Goal: Transaction & Acquisition: Purchase product/service

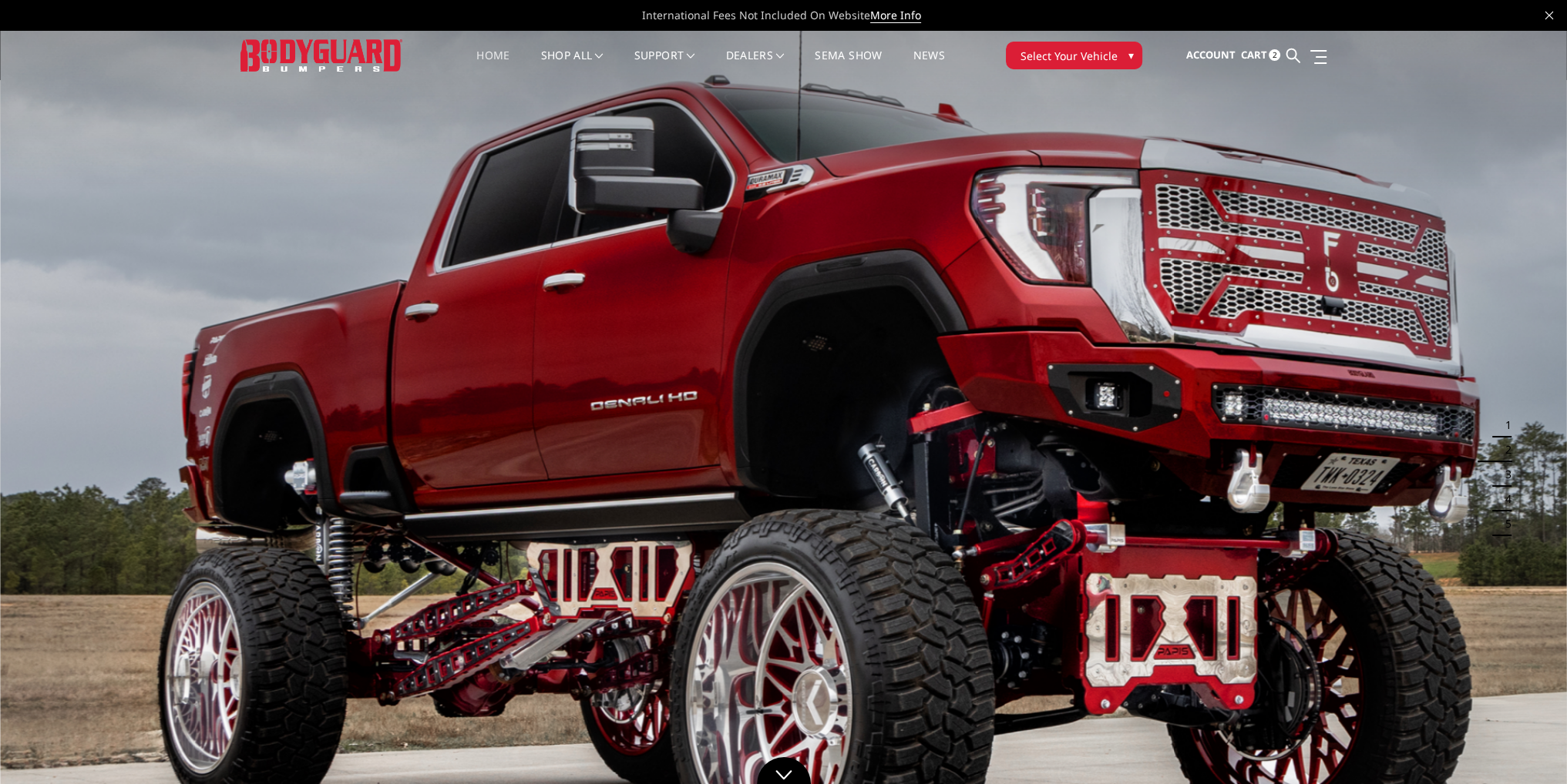
click at [1265, 57] on span "Cart" at bounding box center [1253, 54] width 26 height 14
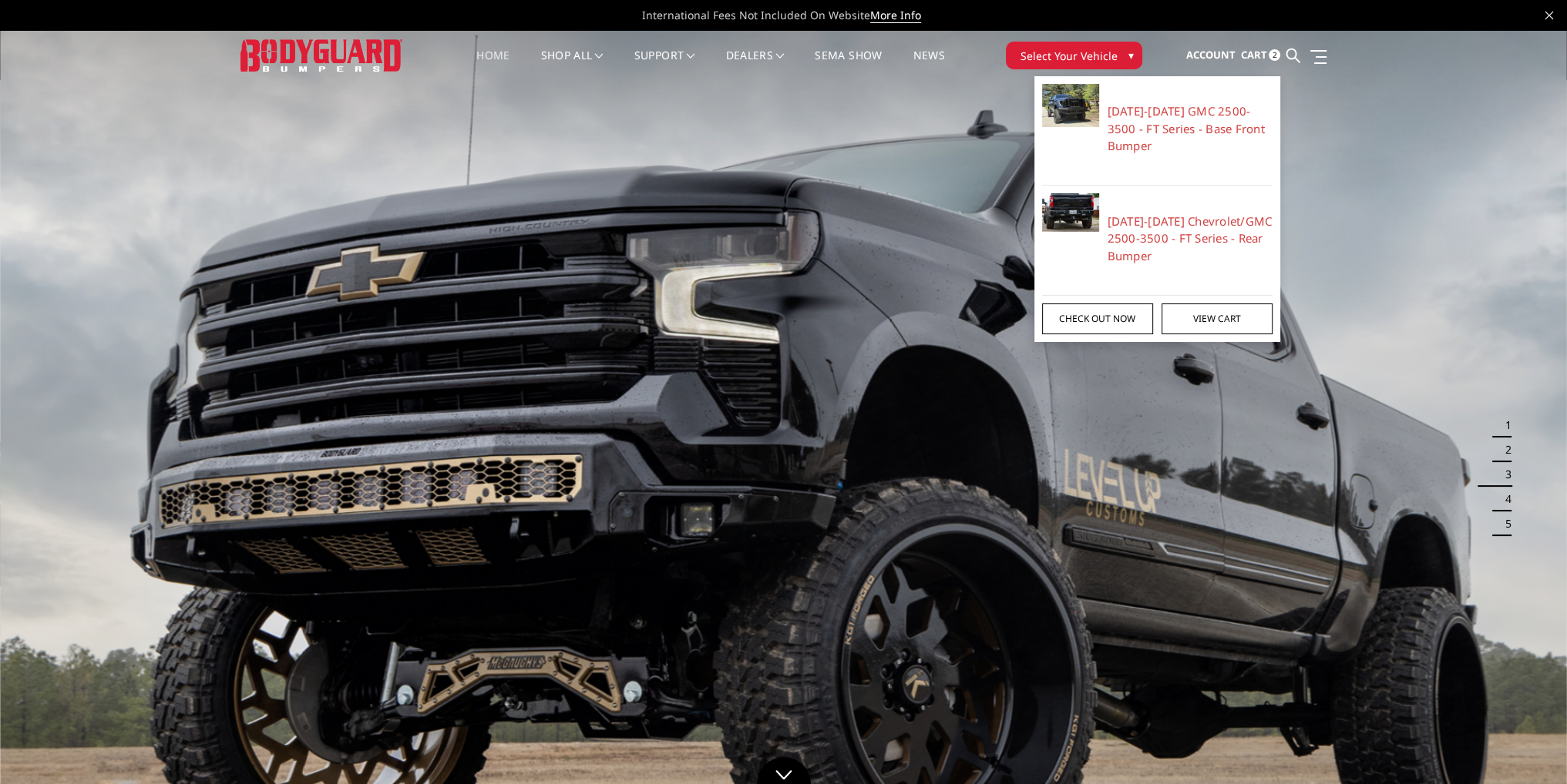
click at [1121, 321] on link "Check out now" at bounding box center [1097, 318] width 111 height 30
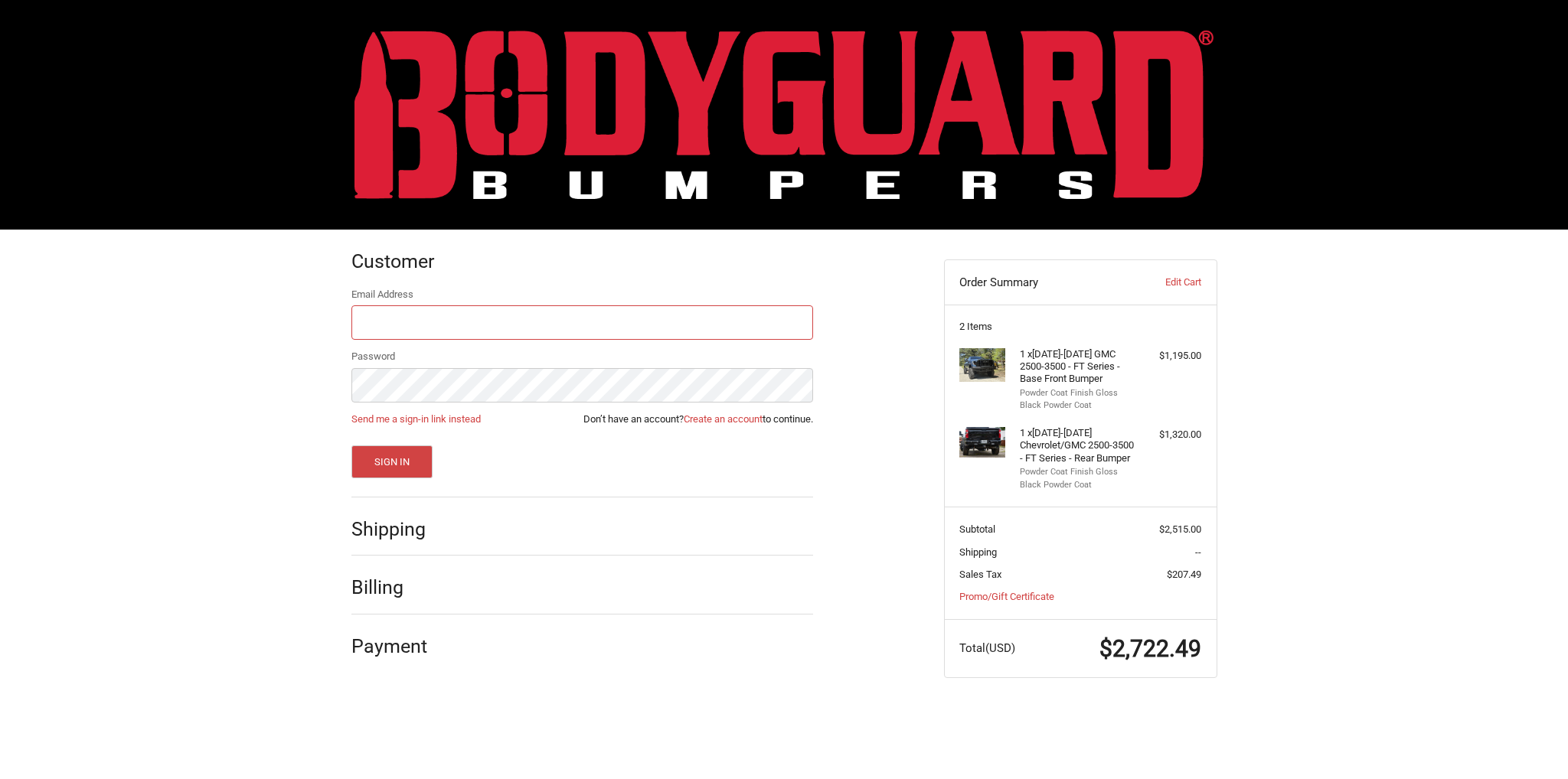
click at [584, 333] on input "Email Address" at bounding box center [582, 323] width 462 height 34
type input "kholeton@bodyguardbumpers.com"
click at [352, 445] on button "Sign In" at bounding box center [392, 462] width 82 height 33
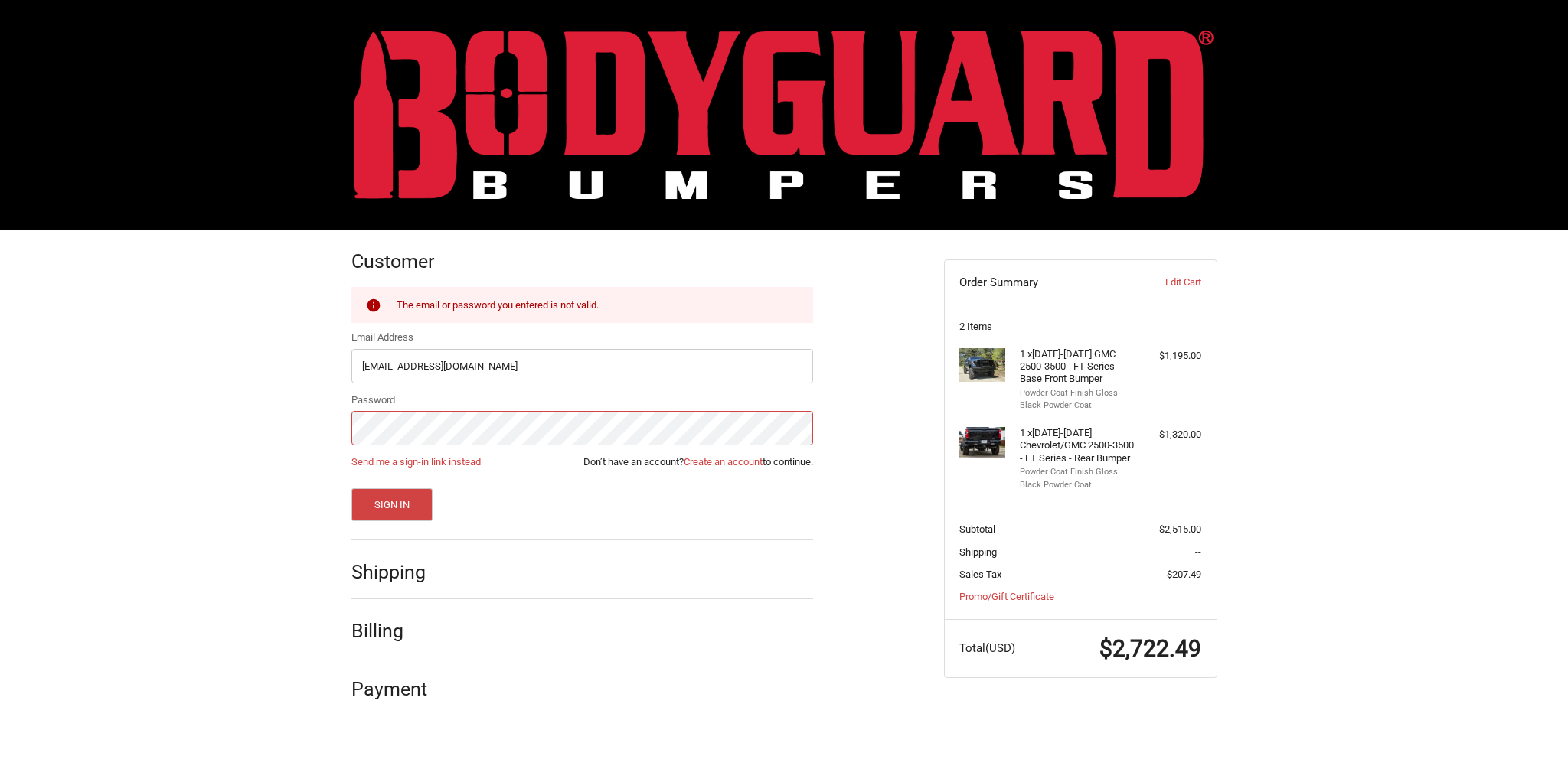
click at [352, 489] on button "Sign In" at bounding box center [392, 505] width 82 height 33
click at [315, 441] on div "Customer Returning Customer The email or password you entered is not valid. Ema…" at bounding box center [784, 480] width 1568 height 501
click at [352, 489] on button "Sign In" at bounding box center [392, 505] width 82 height 33
click at [320, 432] on div "Customer Returning Customer The email or password you entered is not valid. Ema…" at bounding box center [784, 480] width 1568 height 501
click at [352, 489] on button "Sign In" at bounding box center [392, 505] width 82 height 33
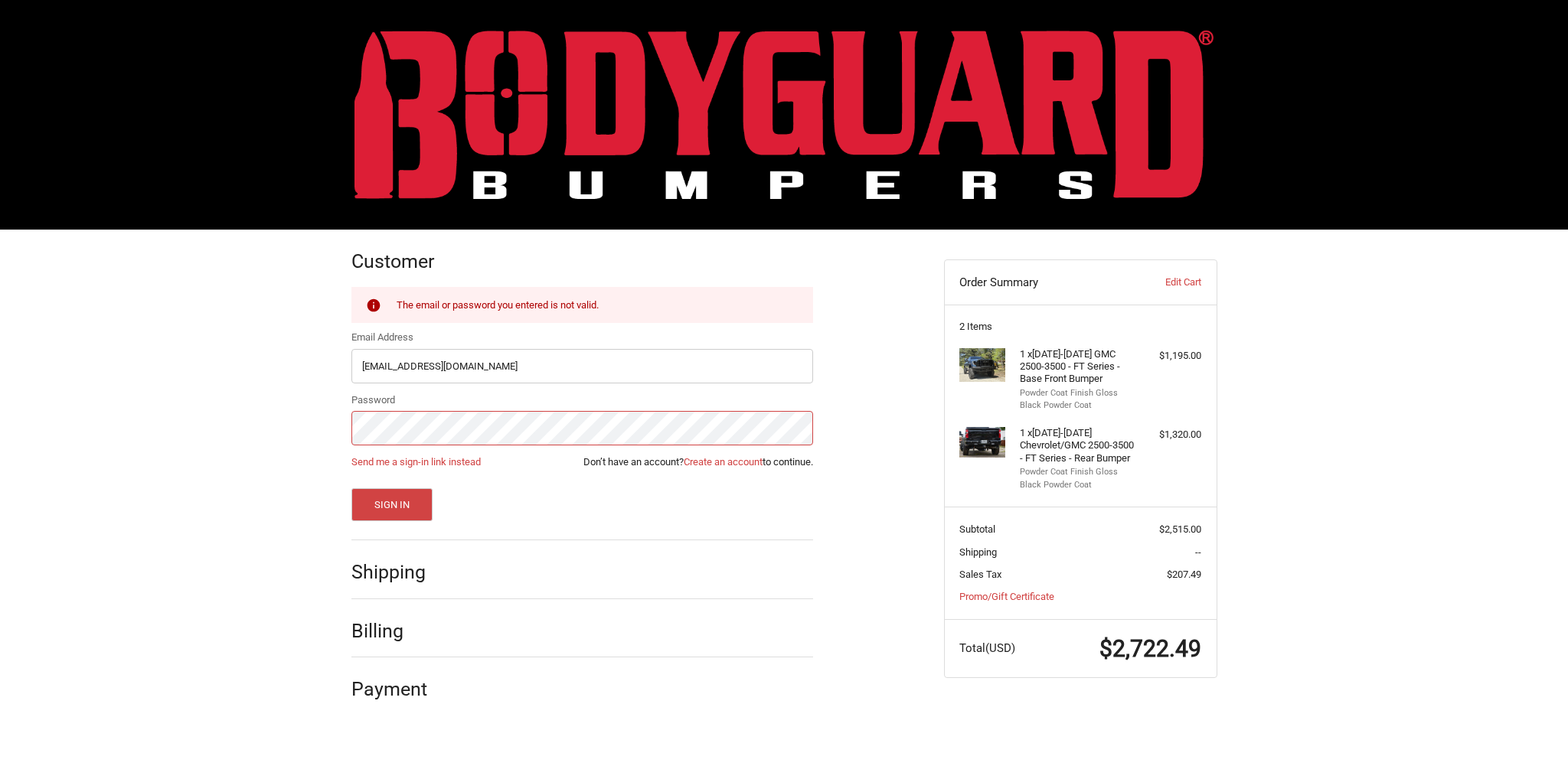
click at [347, 436] on div "Customer Returning Customer The email or password you entered is not valid. Ema…" at bounding box center [636, 472] width 593 height 486
click at [352, 489] on button "Sign In" at bounding box center [392, 505] width 82 height 33
click at [306, 436] on div "Customer Returning Customer The email or password you entered is not valid. Ema…" at bounding box center [784, 480] width 1568 height 501
click at [352, 489] on button "Sign In" at bounding box center [392, 505] width 82 height 33
click at [0, 731] on com-1password-button at bounding box center [0, 731] width 0 height 0
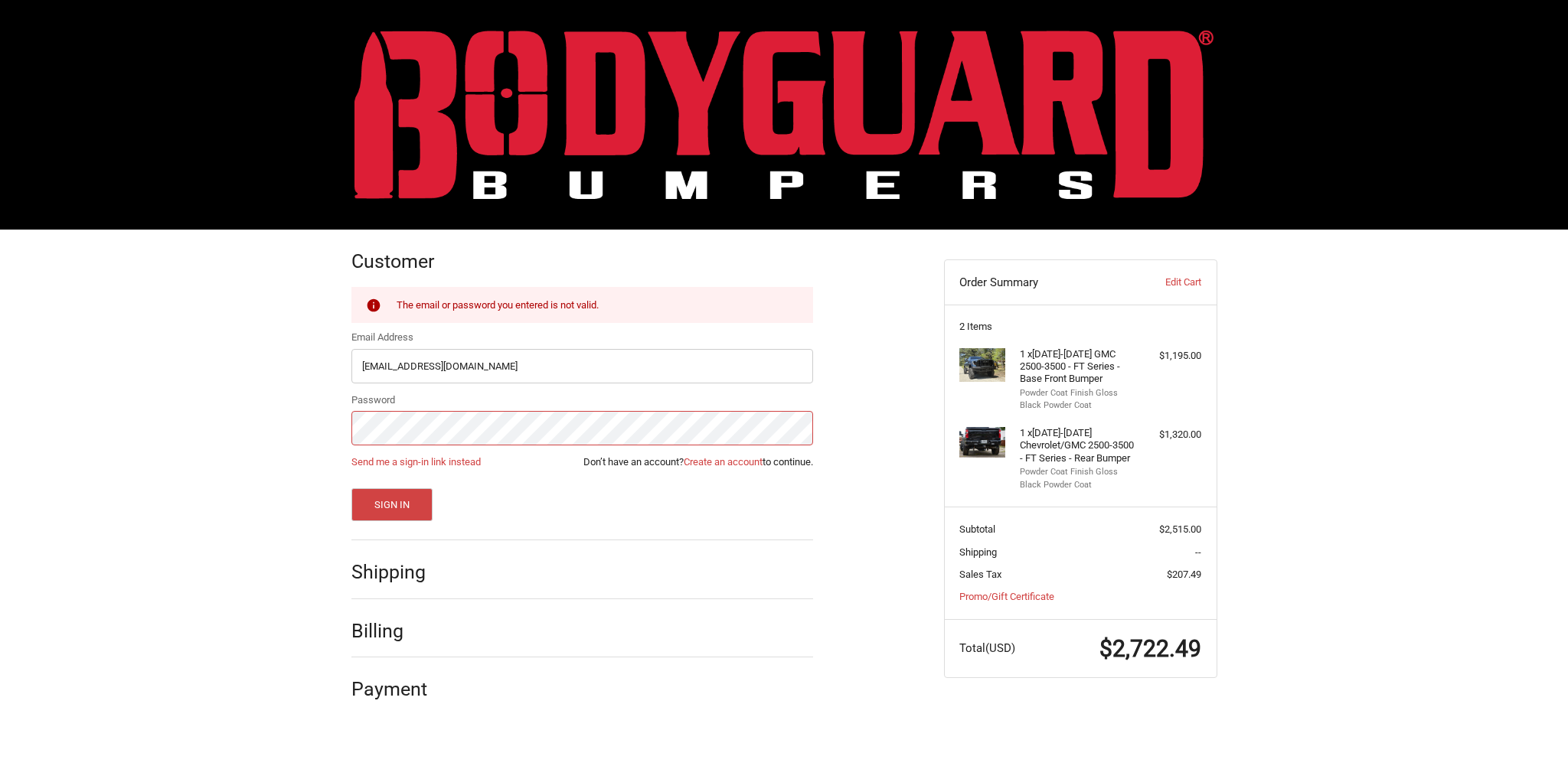
click at [350, 430] on div "Customer Returning Customer The email or password you entered is not valid. Ema…" at bounding box center [636, 472] width 593 height 486
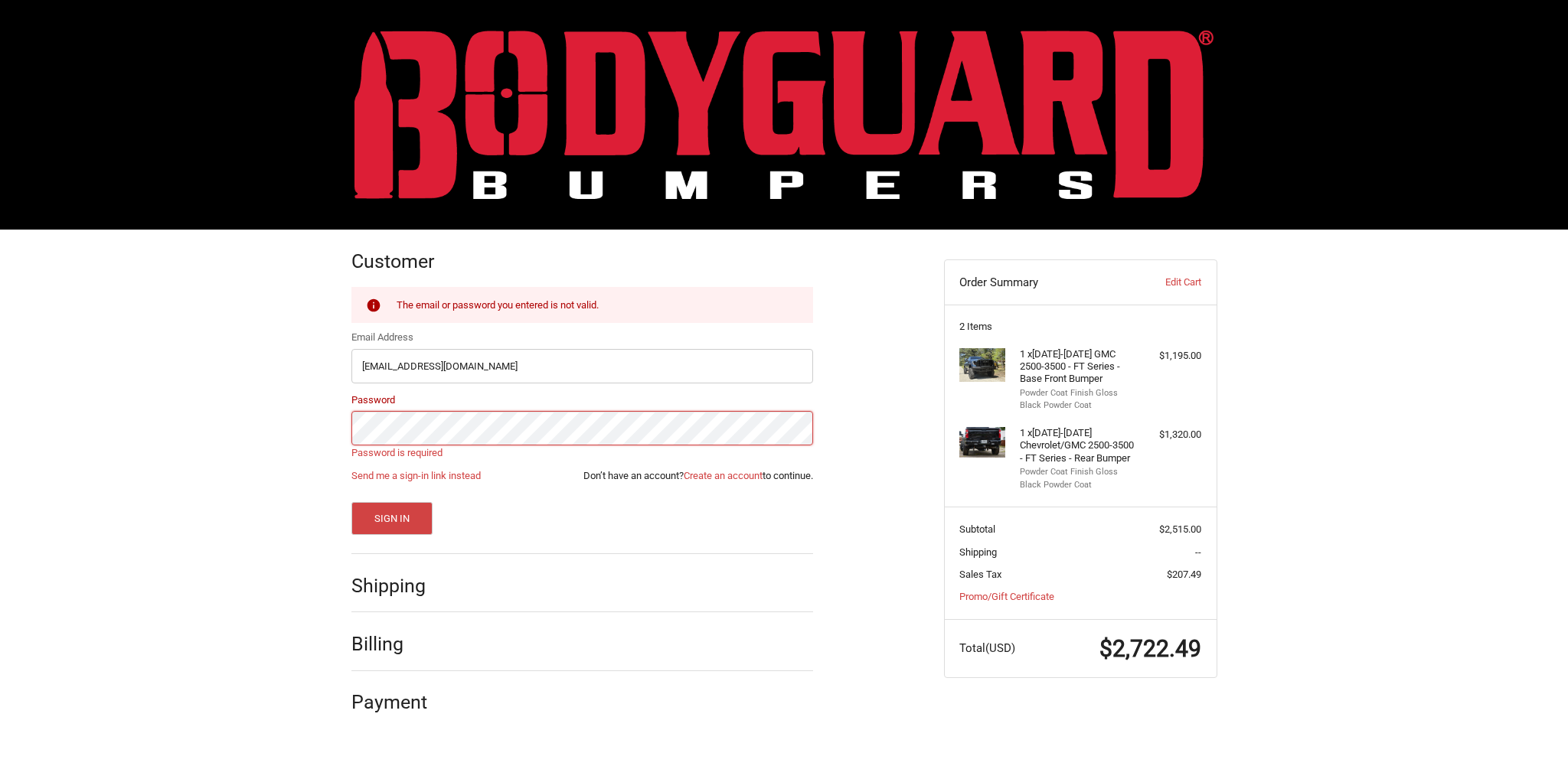
click at [886, 417] on div "Customer Returning Customer The email or password you entered is not valid. Ema…" at bounding box center [636, 479] width 593 height 499
click at [438, 478] on link "Send me a sign-in link instead" at bounding box center [416, 476] width 129 height 11
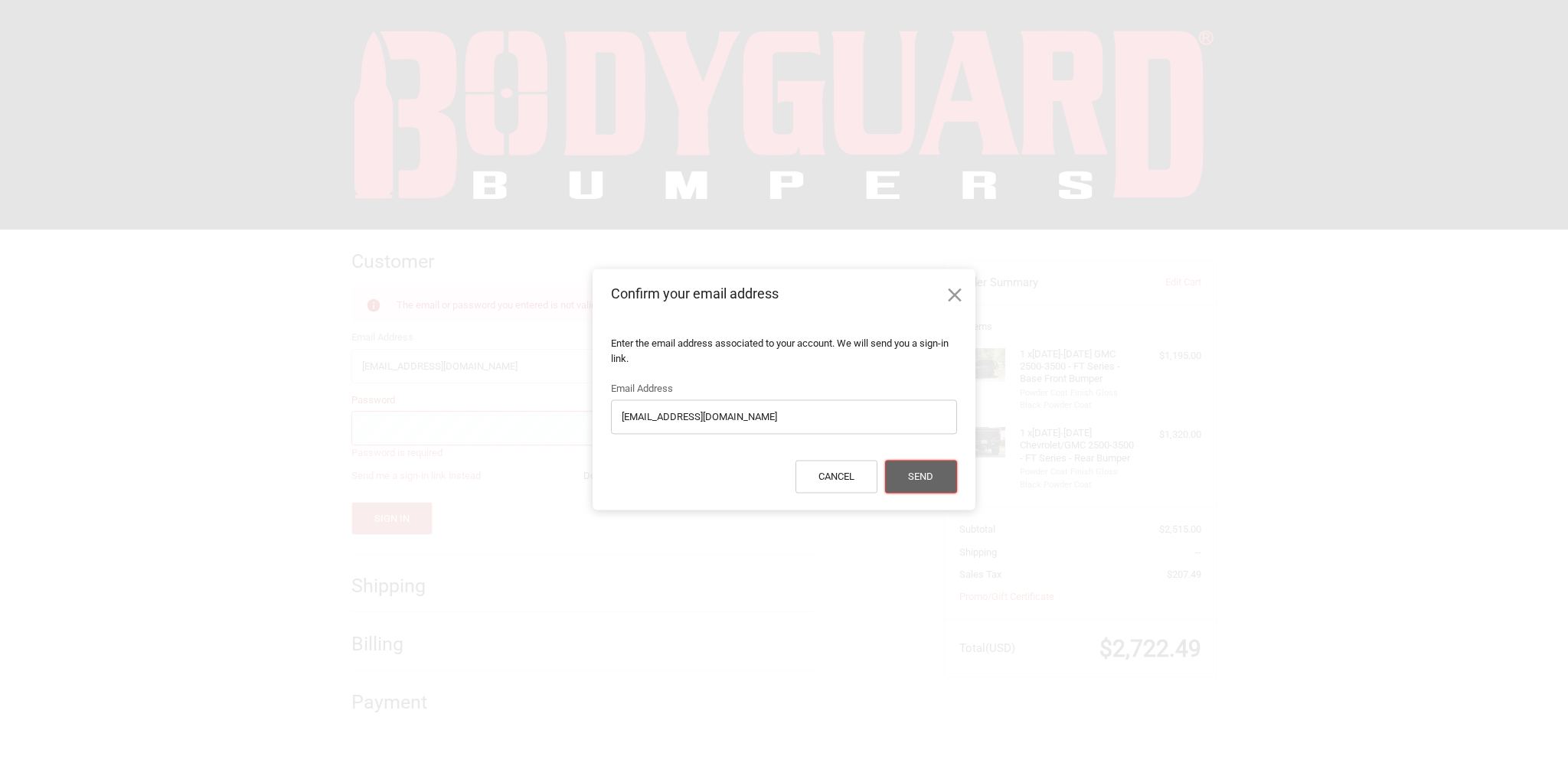
click at [912, 468] on button "Send" at bounding box center [921, 477] width 72 height 33
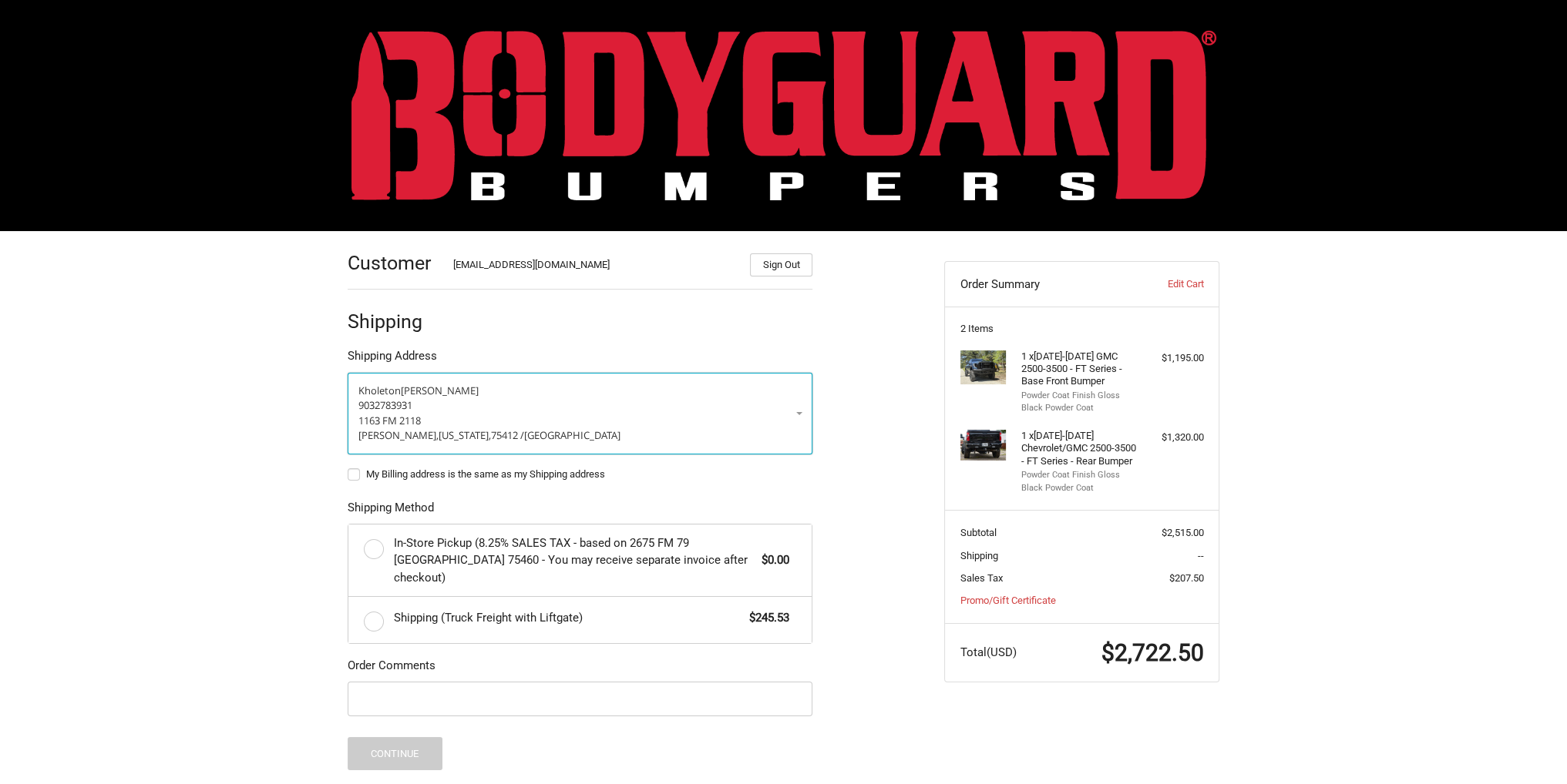
click at [636, 406] on p "9032783931" at bounding box center [580, 406] width 444 height 16
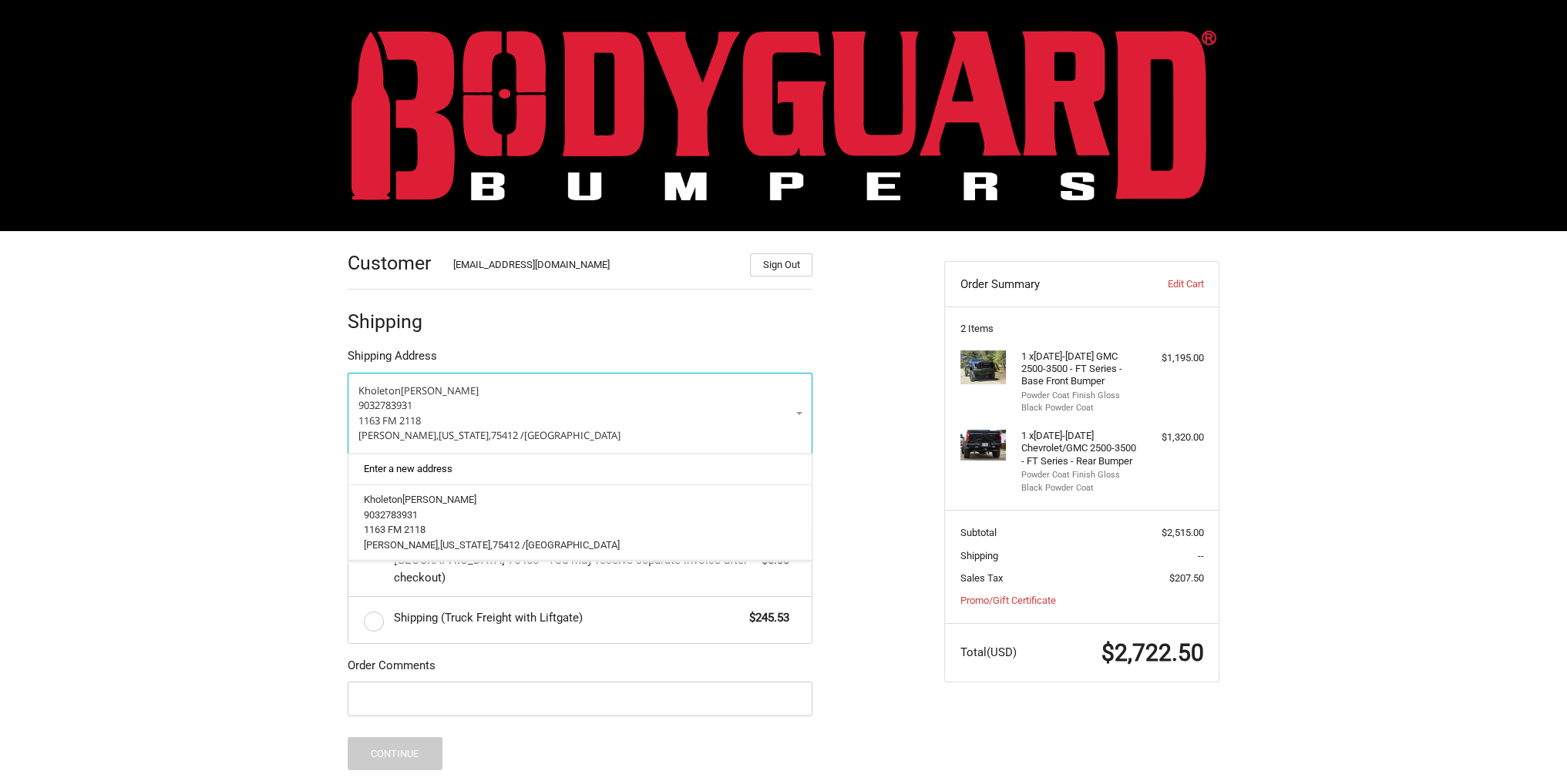
click at [487, 463] on link "Enter a new address" at bounding box center [580, 469] width 449 height 30
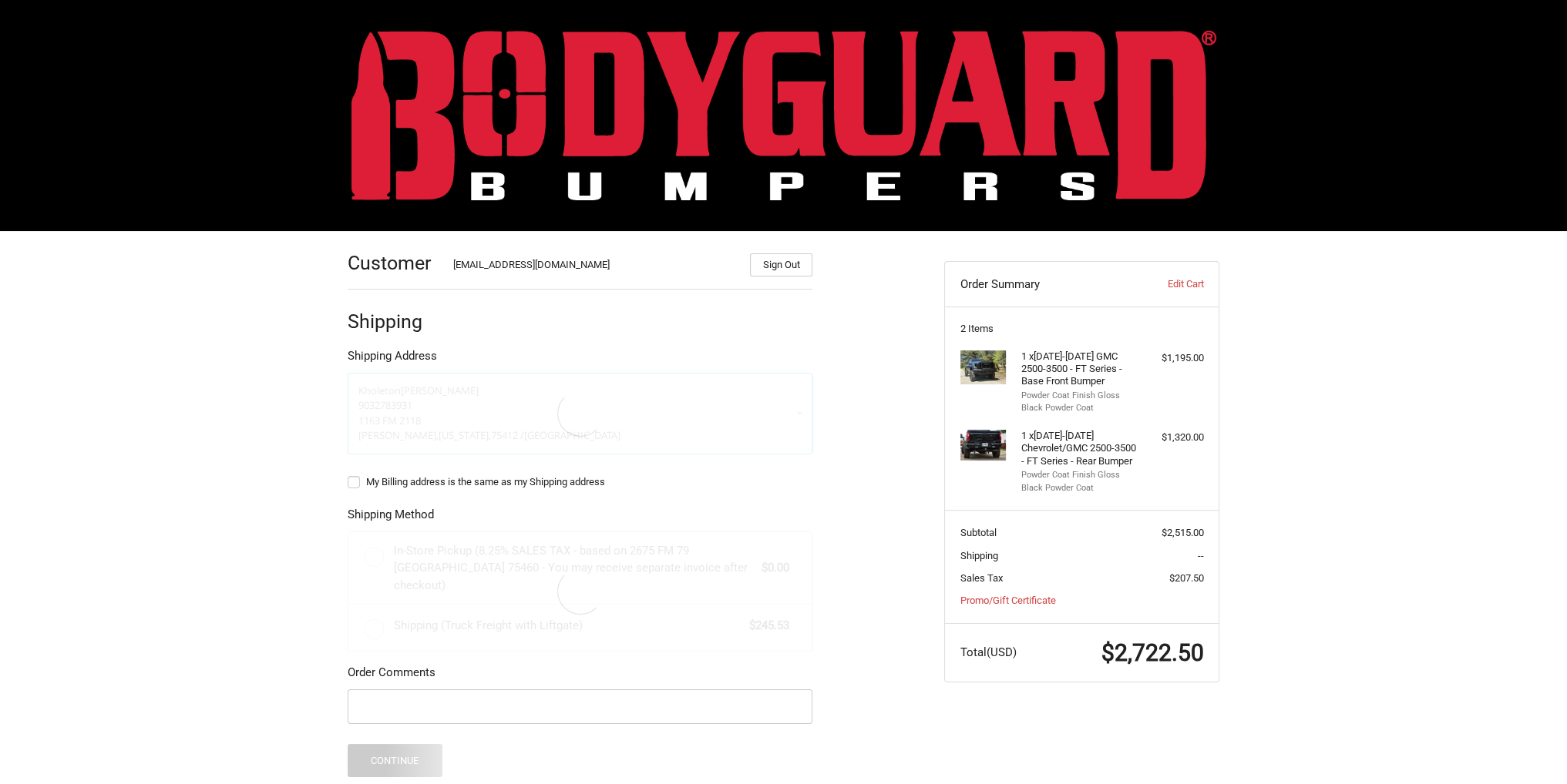
select select "US"
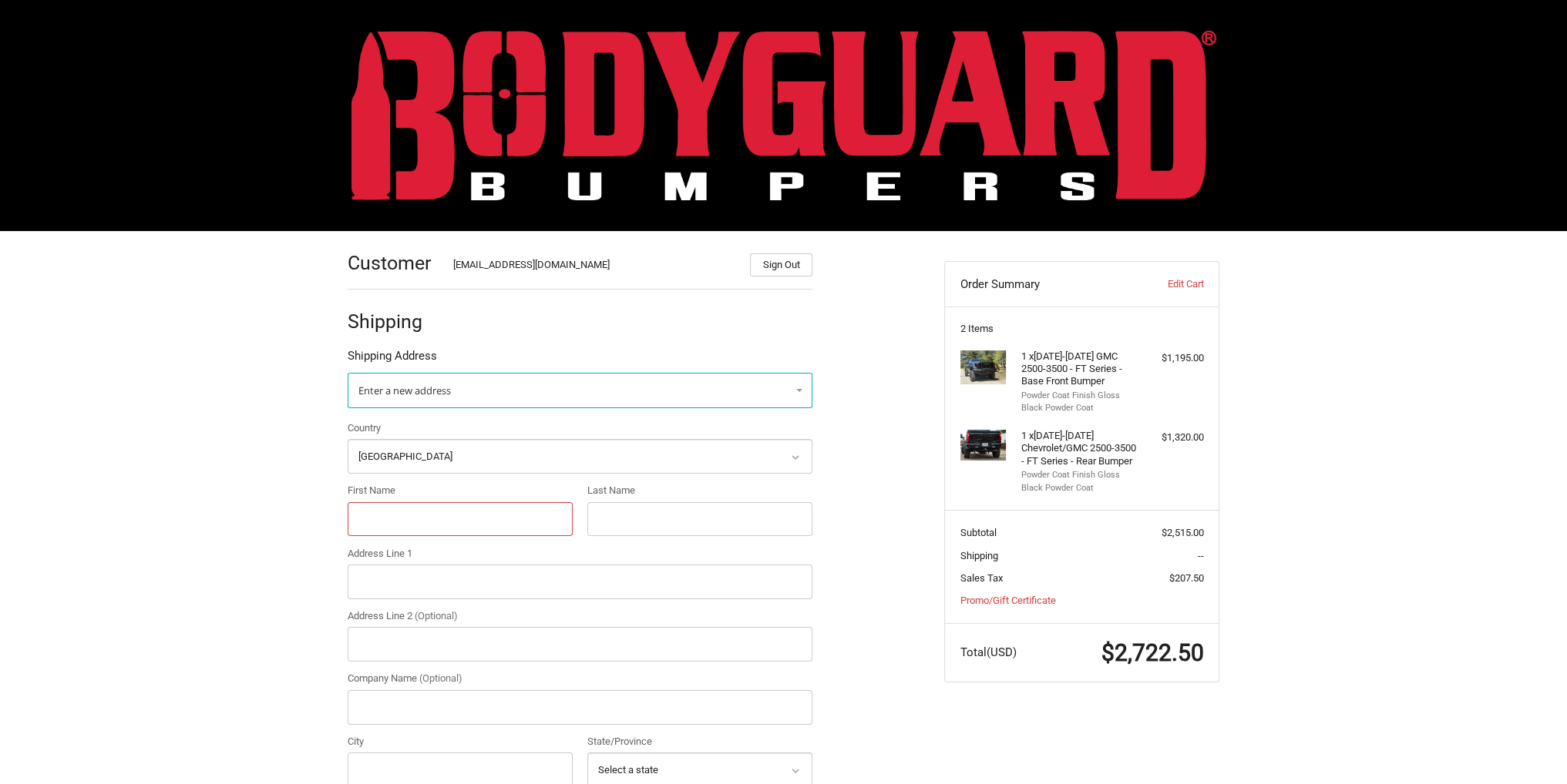
click at [425, 529] on input "First Name" at bounding box center [459, 520] width 225 height 35
type input "Kholeton"
type input "Cox"
click at [426, 581] on input "Address Line 1" at bounding box center [579, 582] width 465 height 35
type input "10 Automall Road"
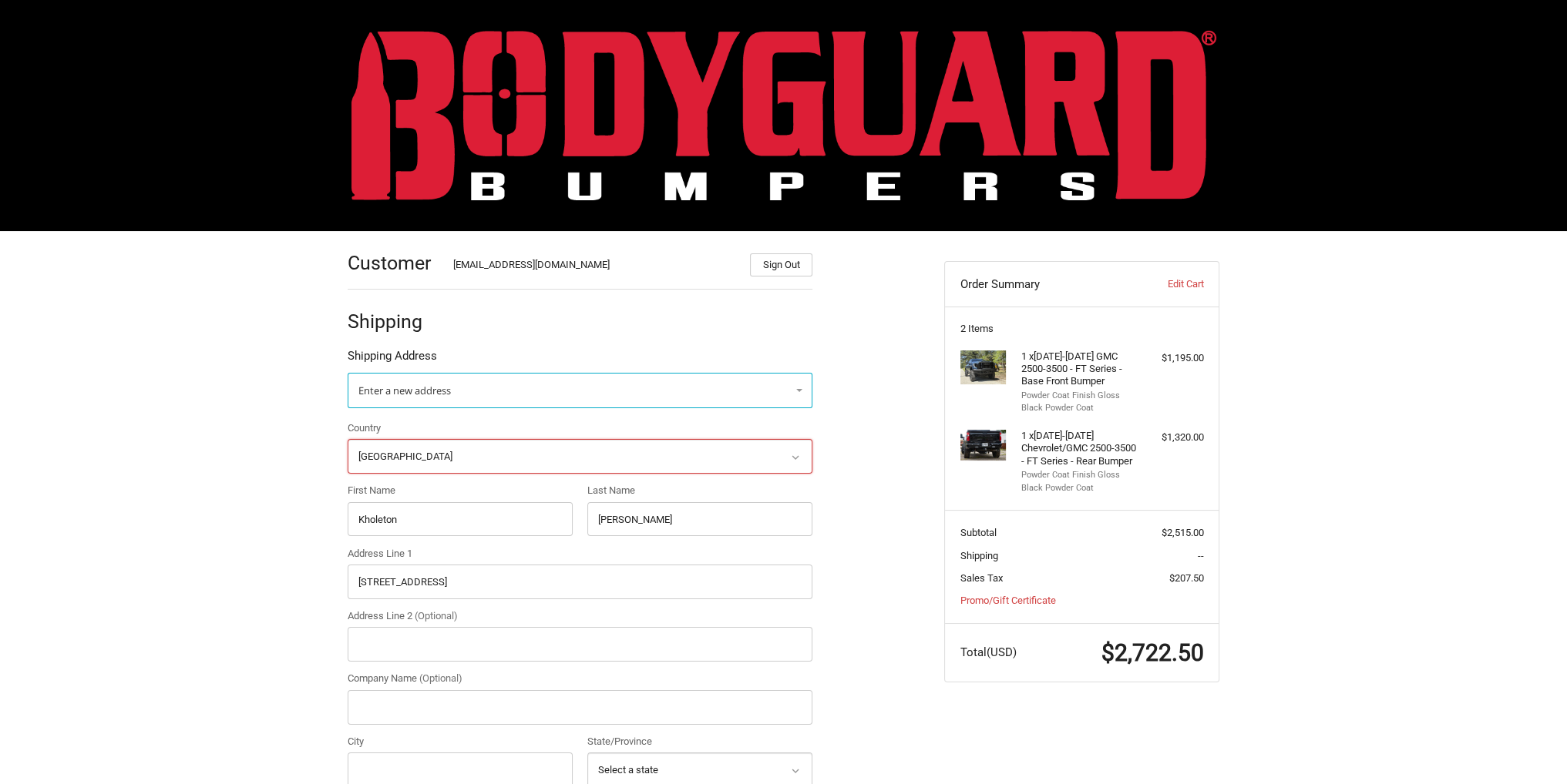
click at [518, 446] on select "Select a country Afghanistan Åland Islands Albania Algeria American Samoa Andor…" at bounding box center [579, 457] width 465 height 35
select select "CA"
click at [347, 439] on select "Select a country Afghanistan Åland Islands Albania Algeria American Samoa Andor…" at bounding box center [579, 457] width 465 height 35
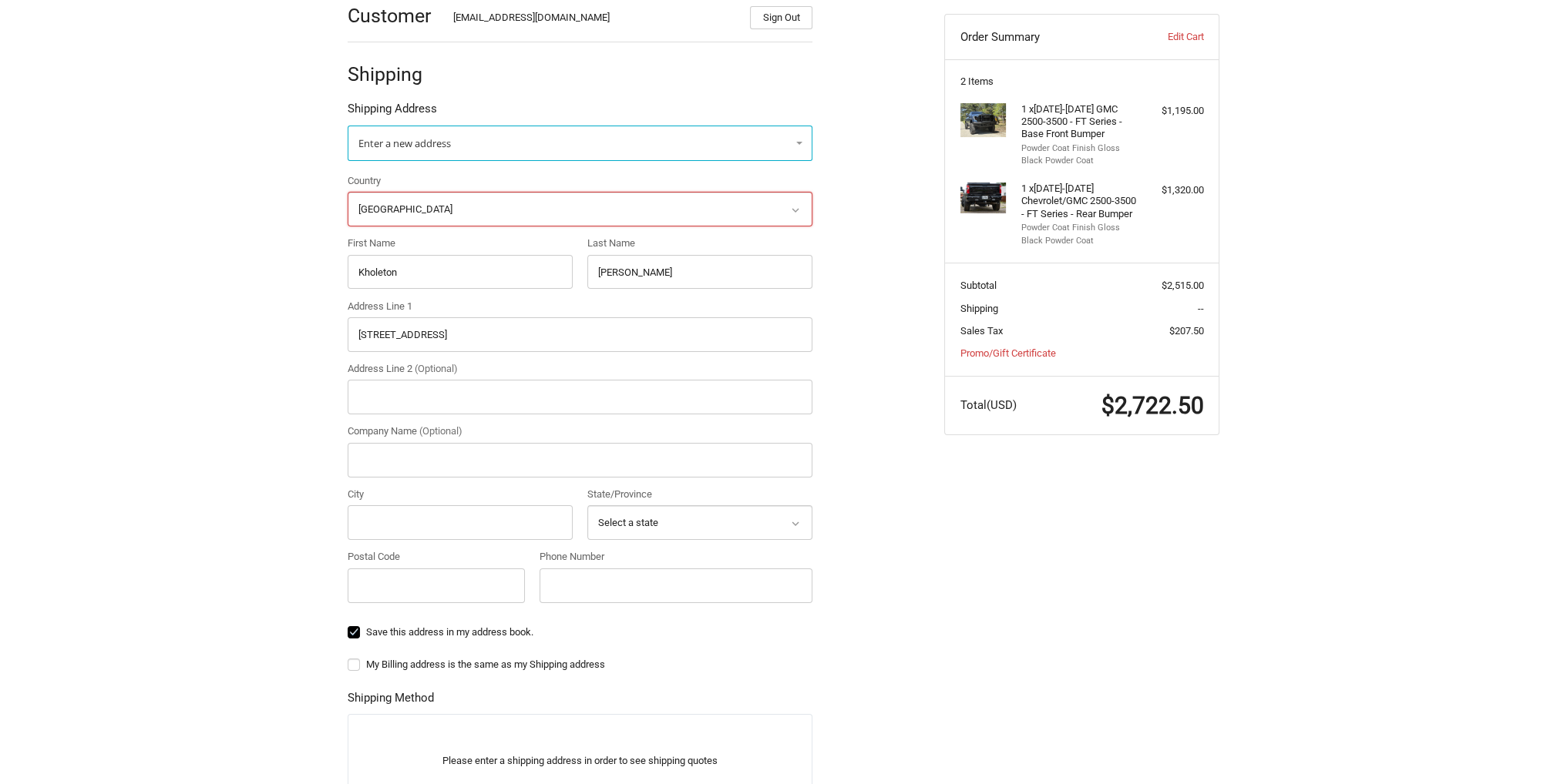
scroll to position [308, 0]
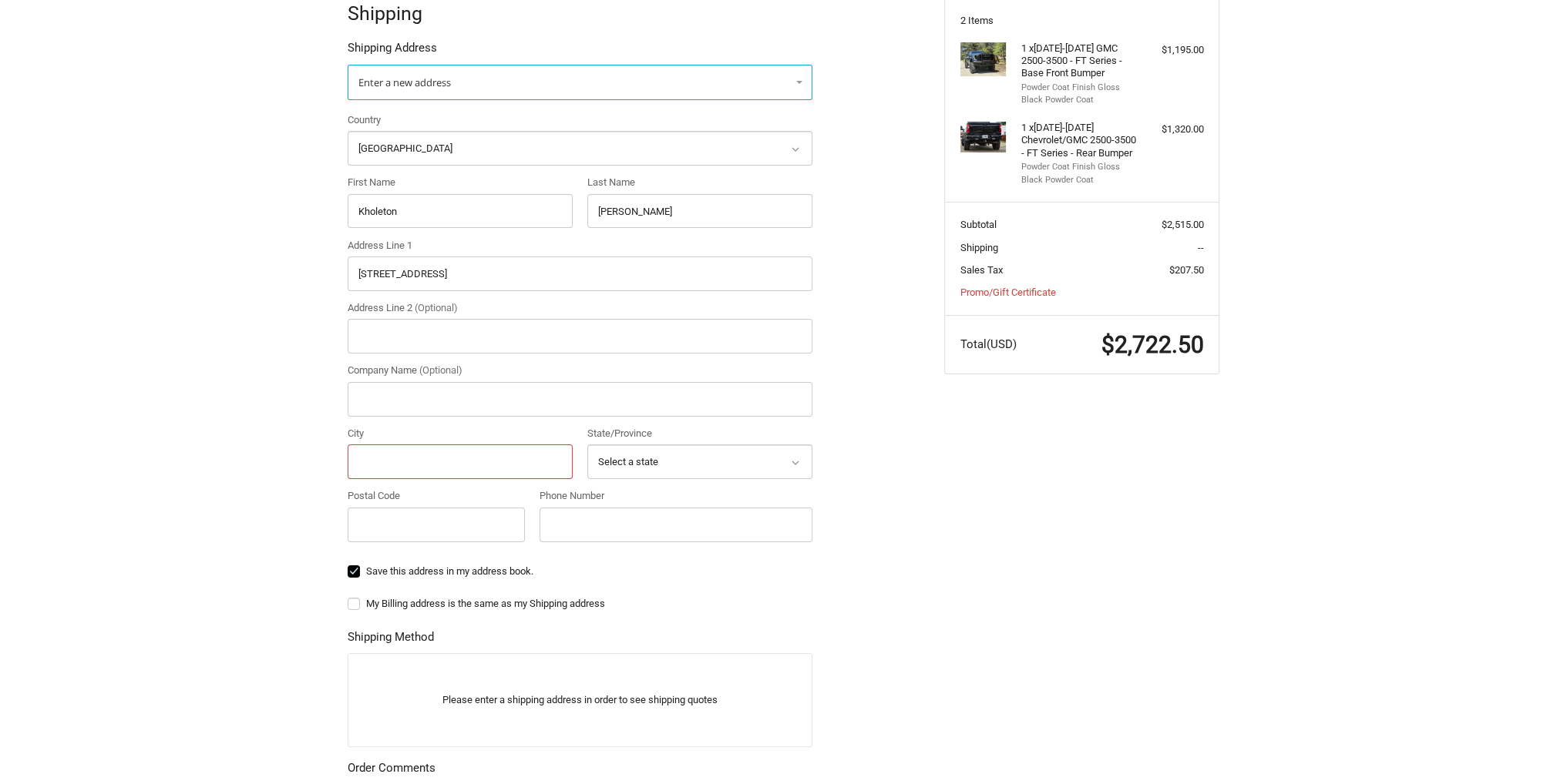
click at [407, 450] on input "City" at bounding box center [459, 462] width 225 height 35
type input "Sherwood Park"
select select "AB"
click at [370, 534] on input "Postal Code" at bounding box center [435, 525] width 177 height 35
type input "t"
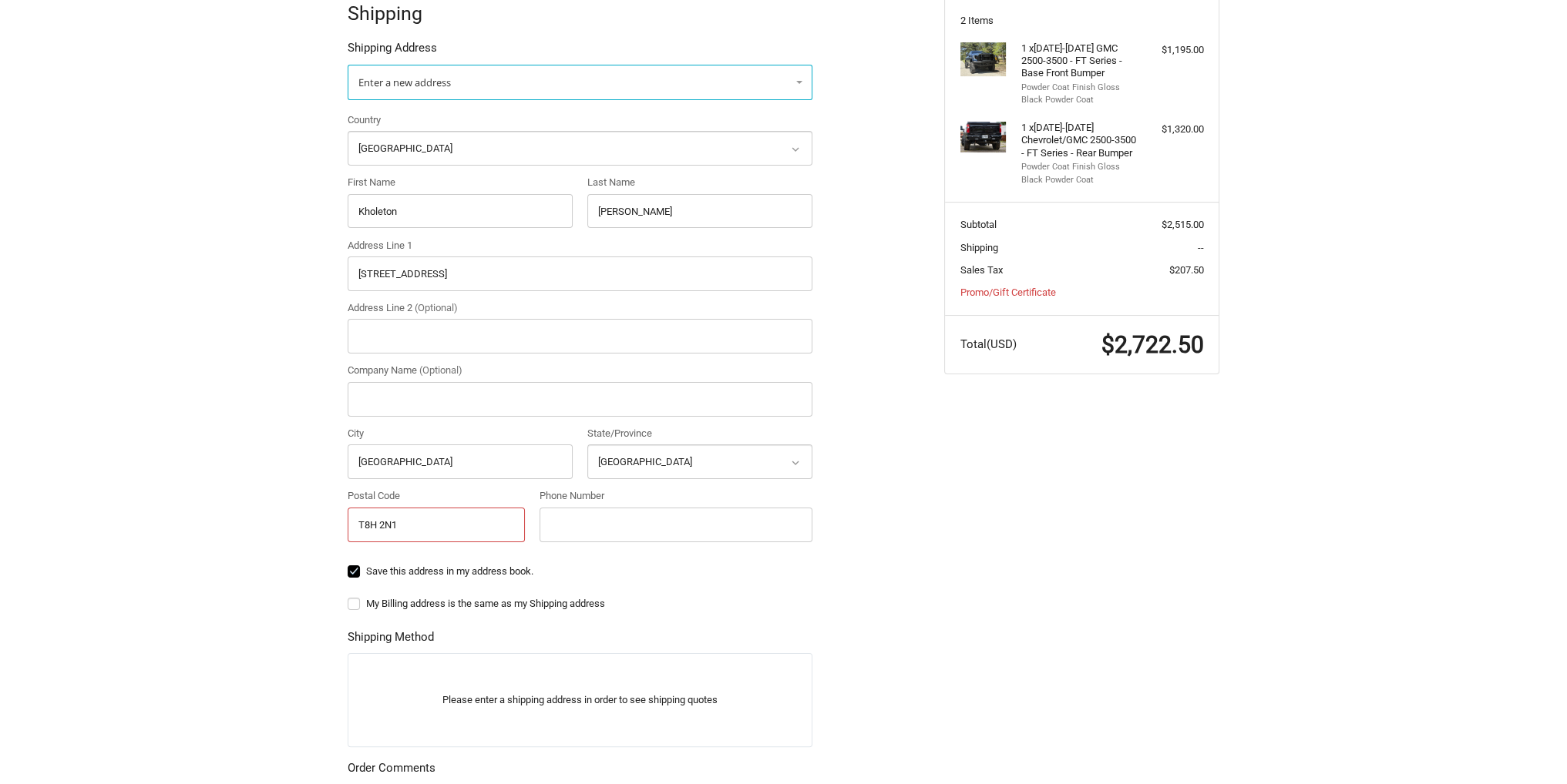
type input "T8H 2N1"
click at [611, 522] on input "Phone Number" at bounding box center [677, 525] width 273 height 35
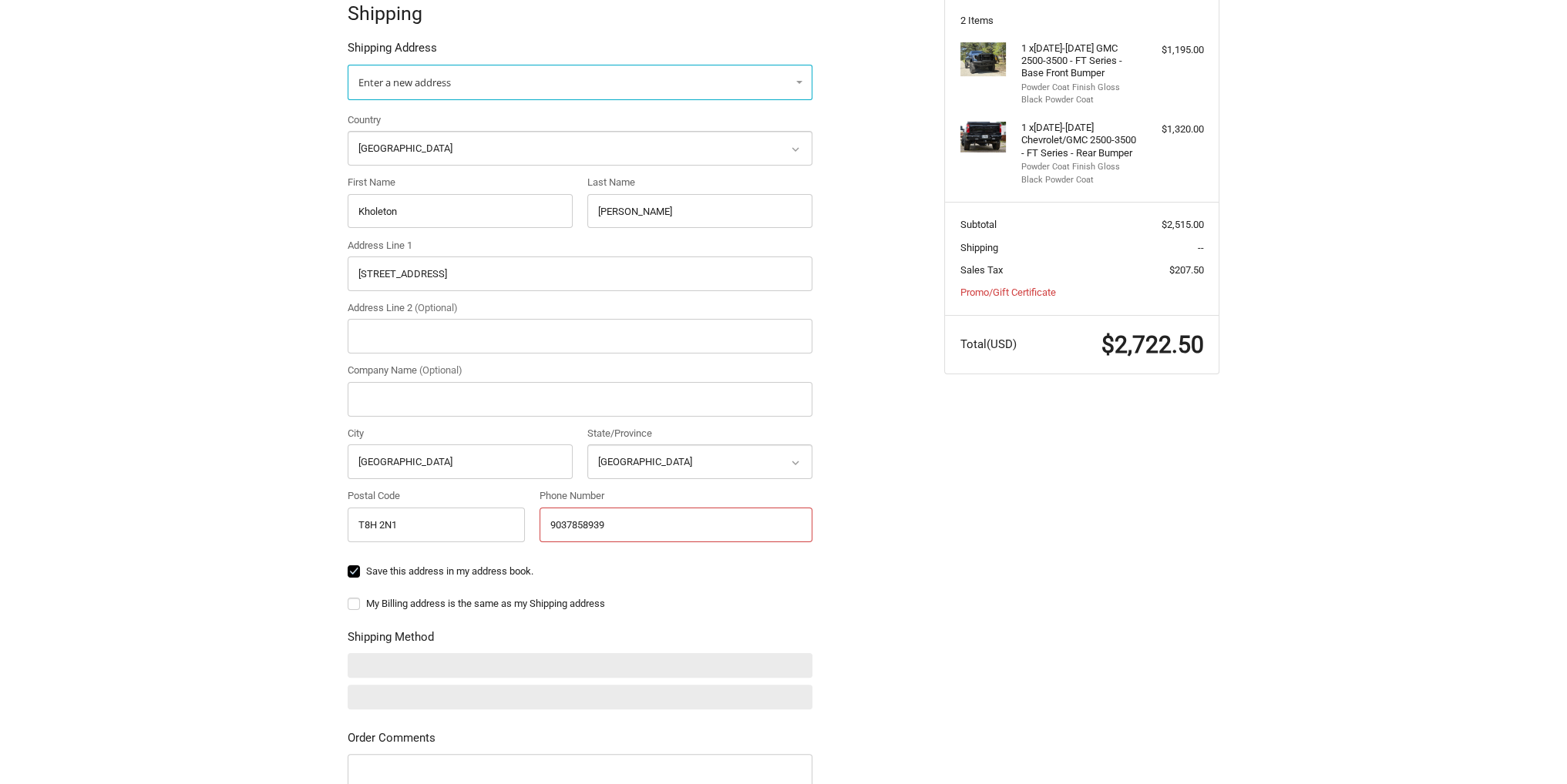
type input "9037858939"
click at [928, 534] on div "Customer Kholeton@bodyguardbumpers.com Sign Out Shipping Shipping Address Enter…" at bounding box center [634, 451] width 597 height 1056
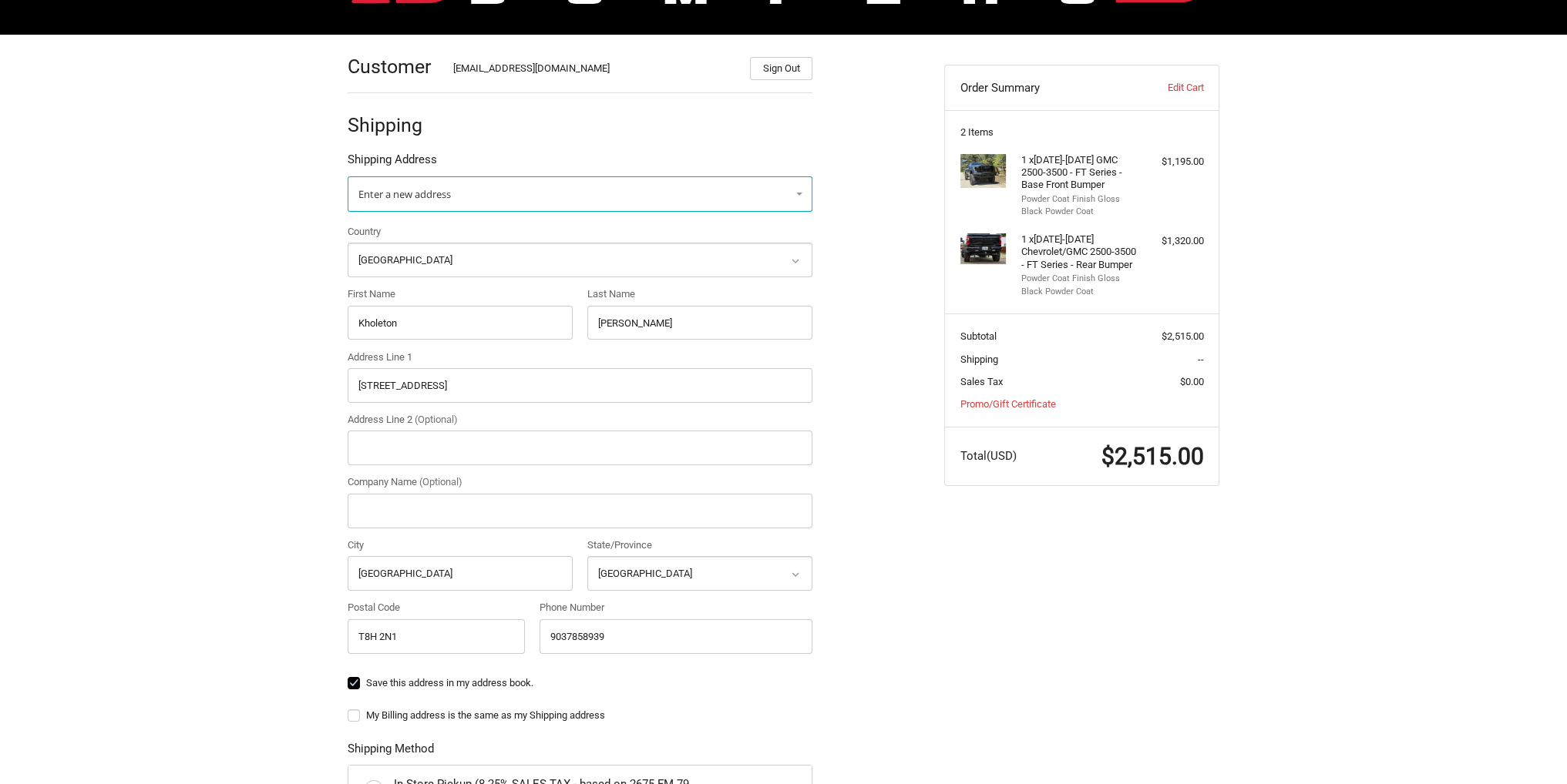
scroll to position [0, 0]
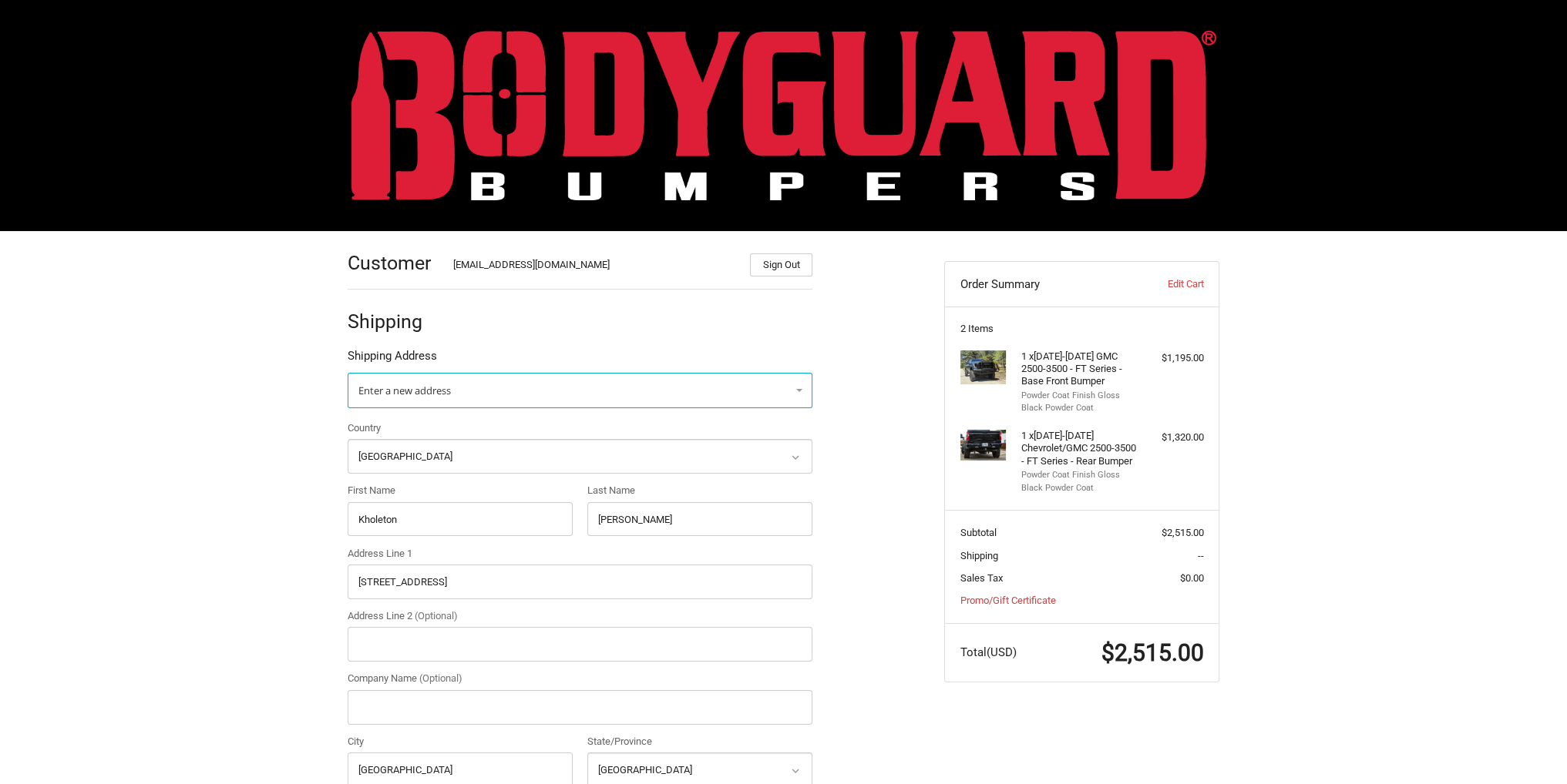
click at [655, 116] on img at bounding box center [784, 115] width 865 height 170
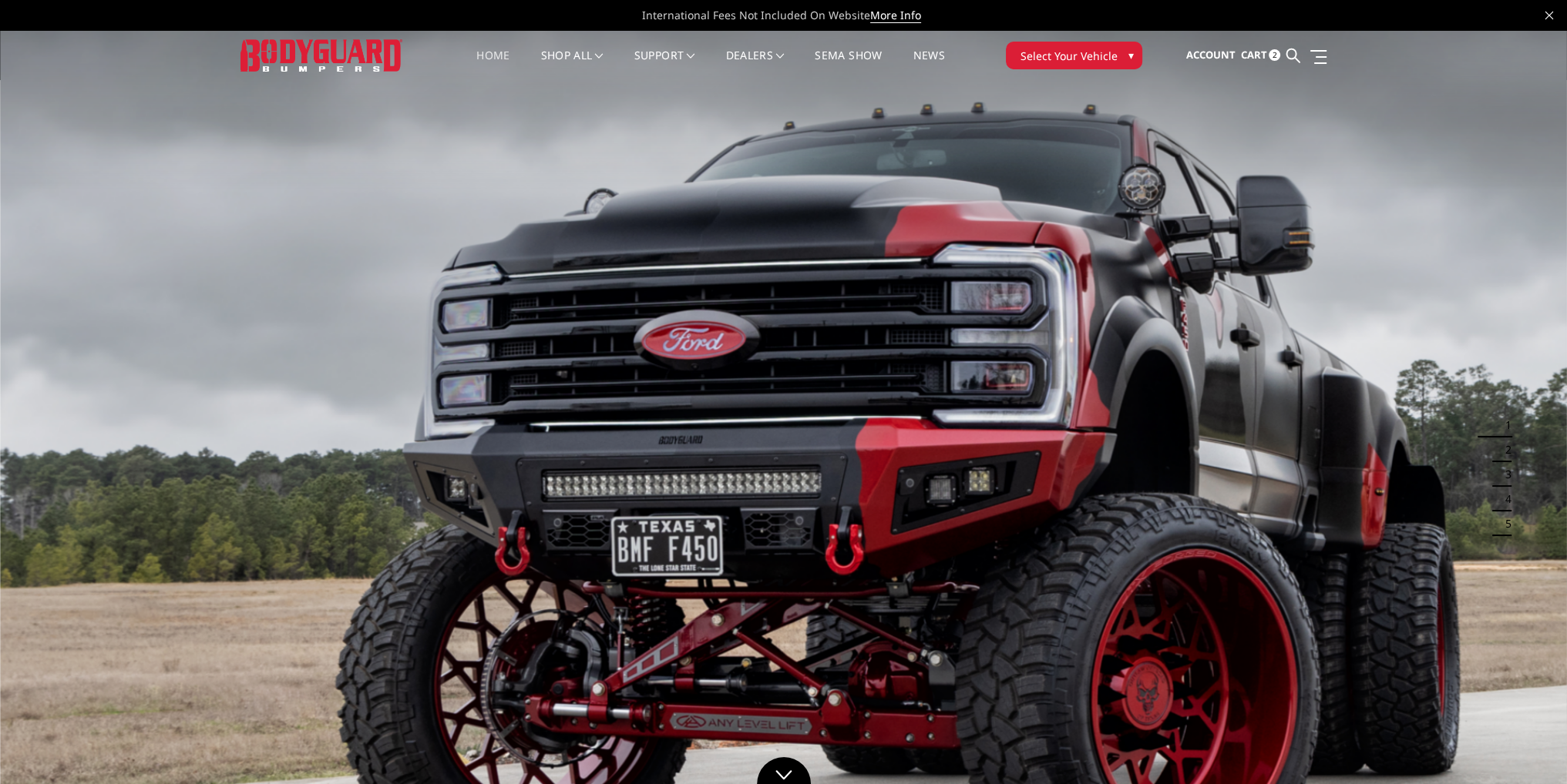
click at [1047, 54] on span "Select Your Vehicle" at bounding box center [1069, 56] width 97 height 16
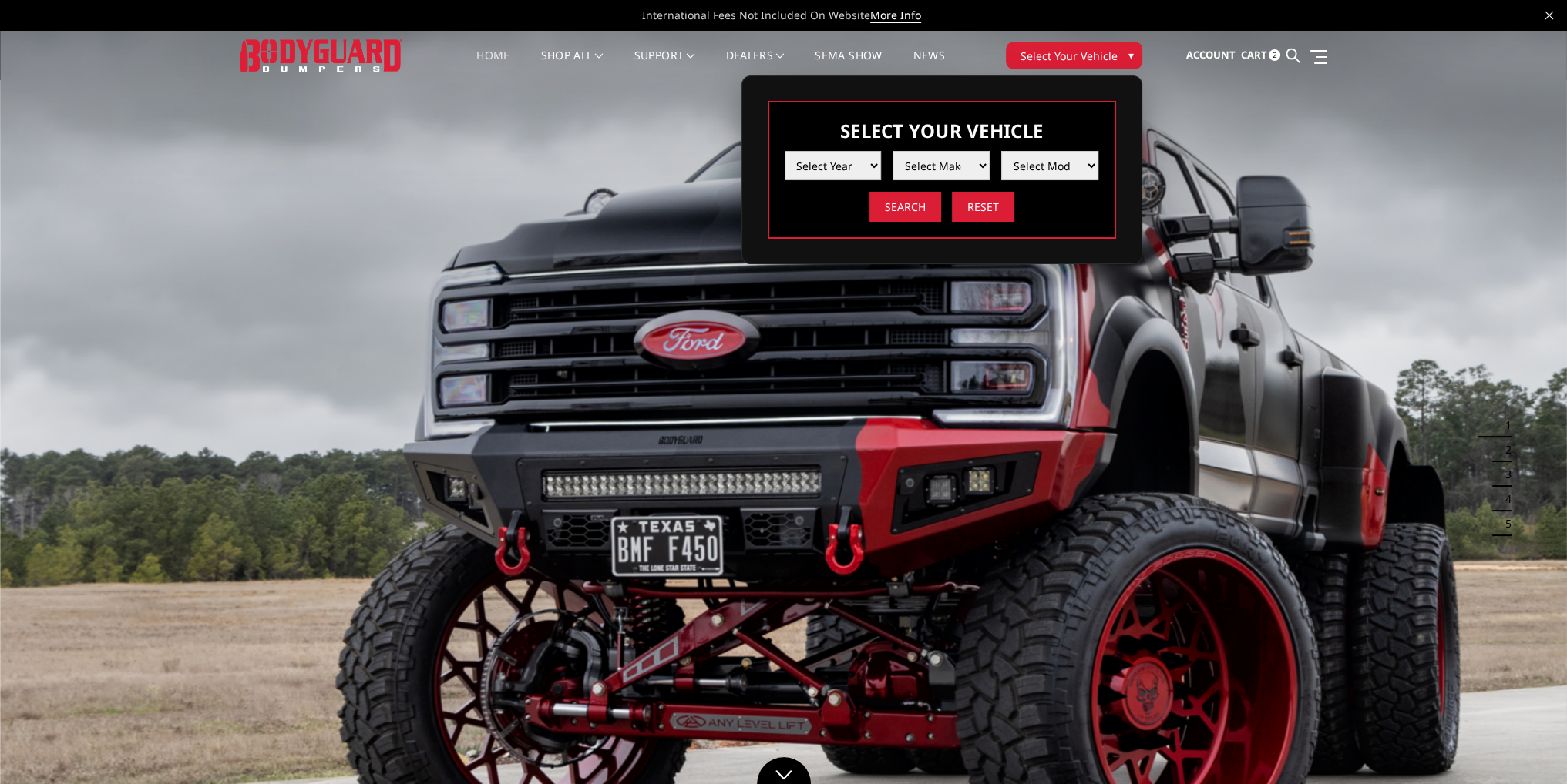
click at [833, 167] on select "Select Year 2025 2024 2023 2022 2021 2020 2019 2018 2017 2016 2015 2014 2013 20…" at bounding box center [833, 166] width 97 height 30
select select "yr_2024"
click at [784, 151] on select "Select Year 2025 2024 2023 2022 2021 2020 2019 2018 2017 2016 2015 2014 2013 20…" at bounding box center [833, 166] width 97 height 30
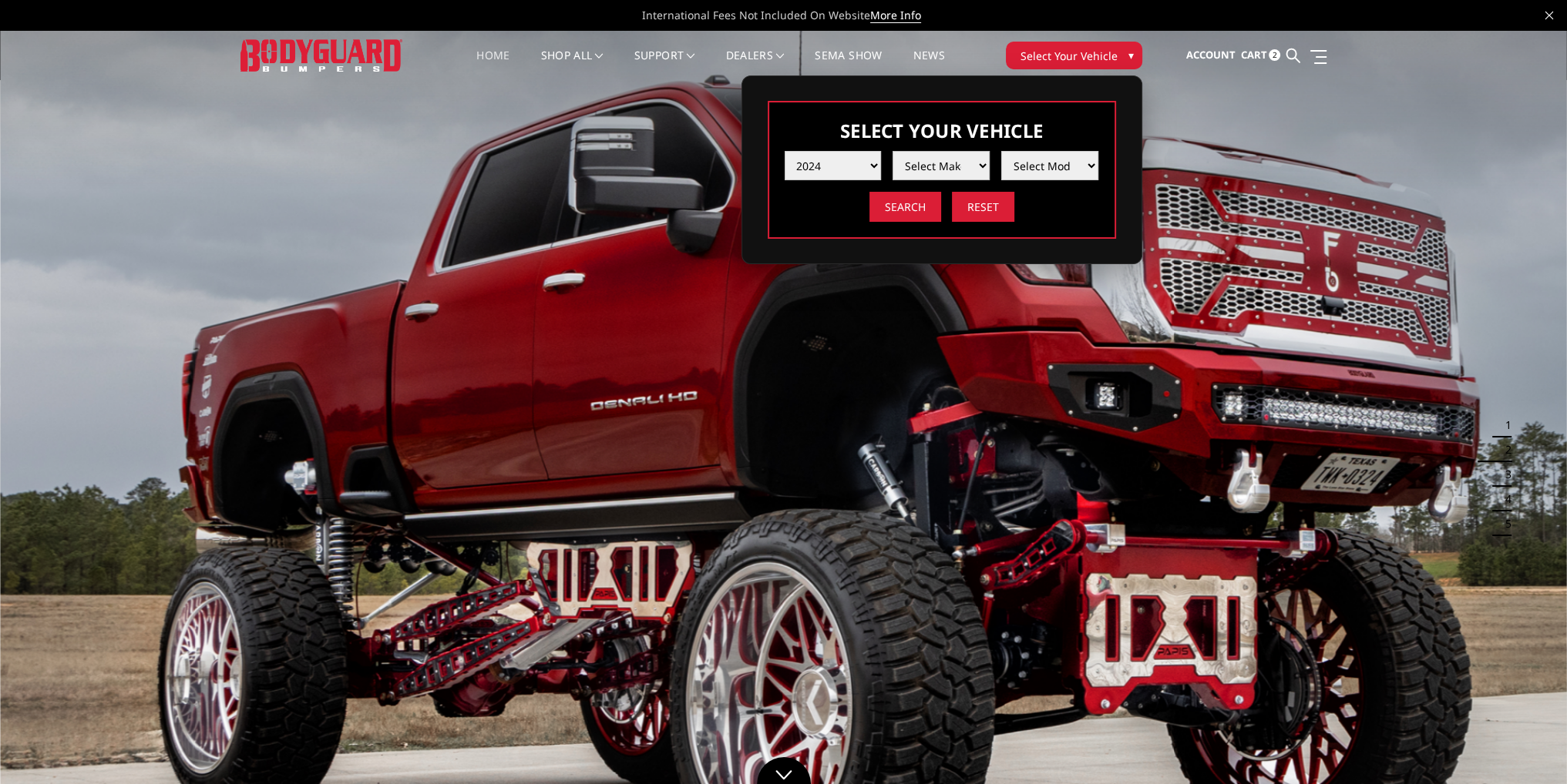
click at [921, 169] on select "Select Make Chevrolet Ford GMC Ram Toyota" at bounding box center [942, 166] width 97 height 30
select select "mk_gmc"
click at [893, 151] on select "Select Make Chevrolet Ford GMC Ram Toyota" at bounding box center [942, 166] width 97 height 30
click at [1042, 164] on select "Select Model Sierra 1500 Sierra 2500 / 3500" at bounding box center [1050, 166] width 97 height 30
select select "md_sierra-2500-3500"
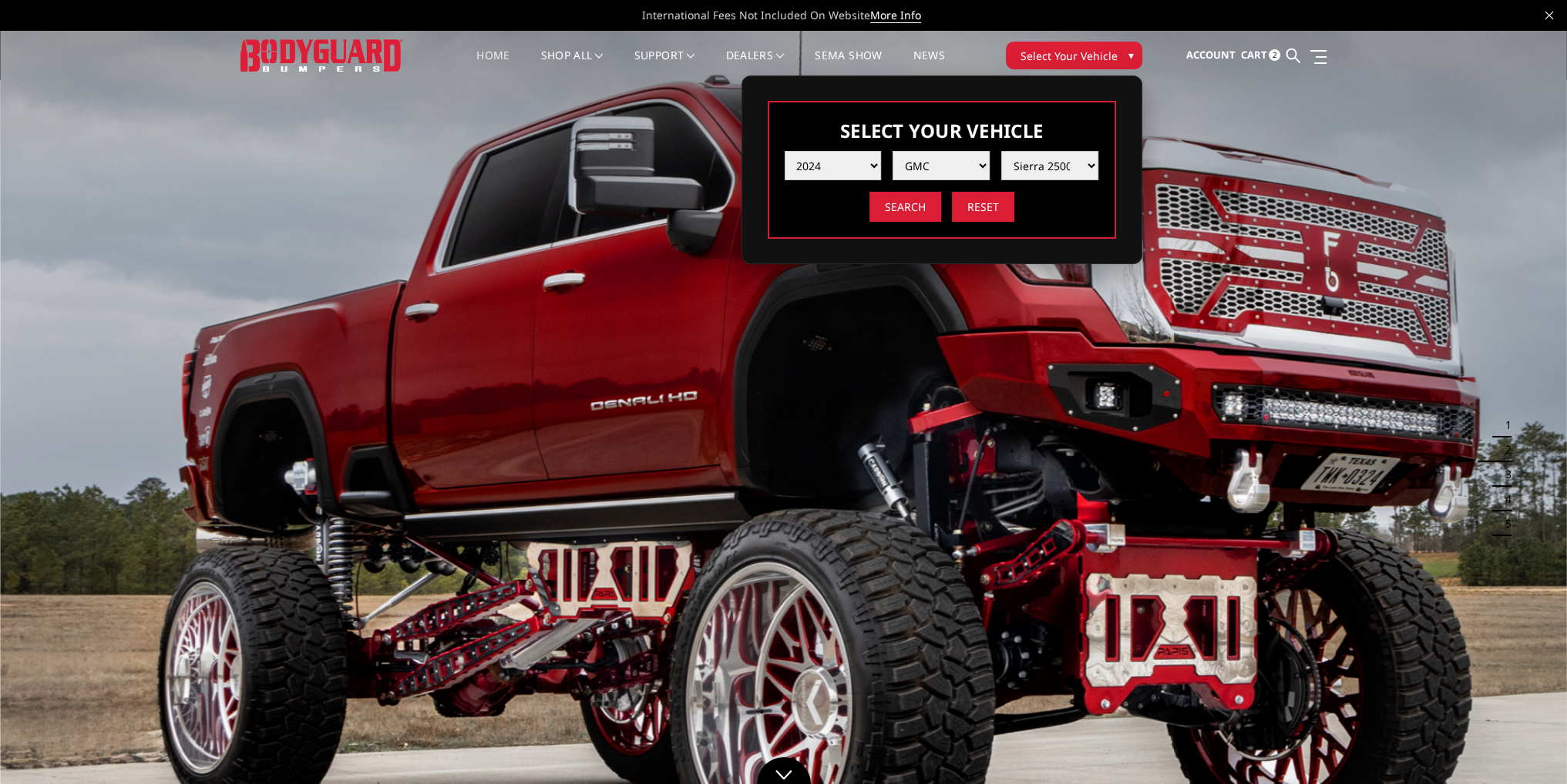
click at [1002, 151] on select "Select Model Sierra 1500 Sierra 2500 / 3500" at bounding box center [1050, 166] width 97 height 30
click at [911, 211] on input "Search" at bounding box center [904, 206] width 72 height 30
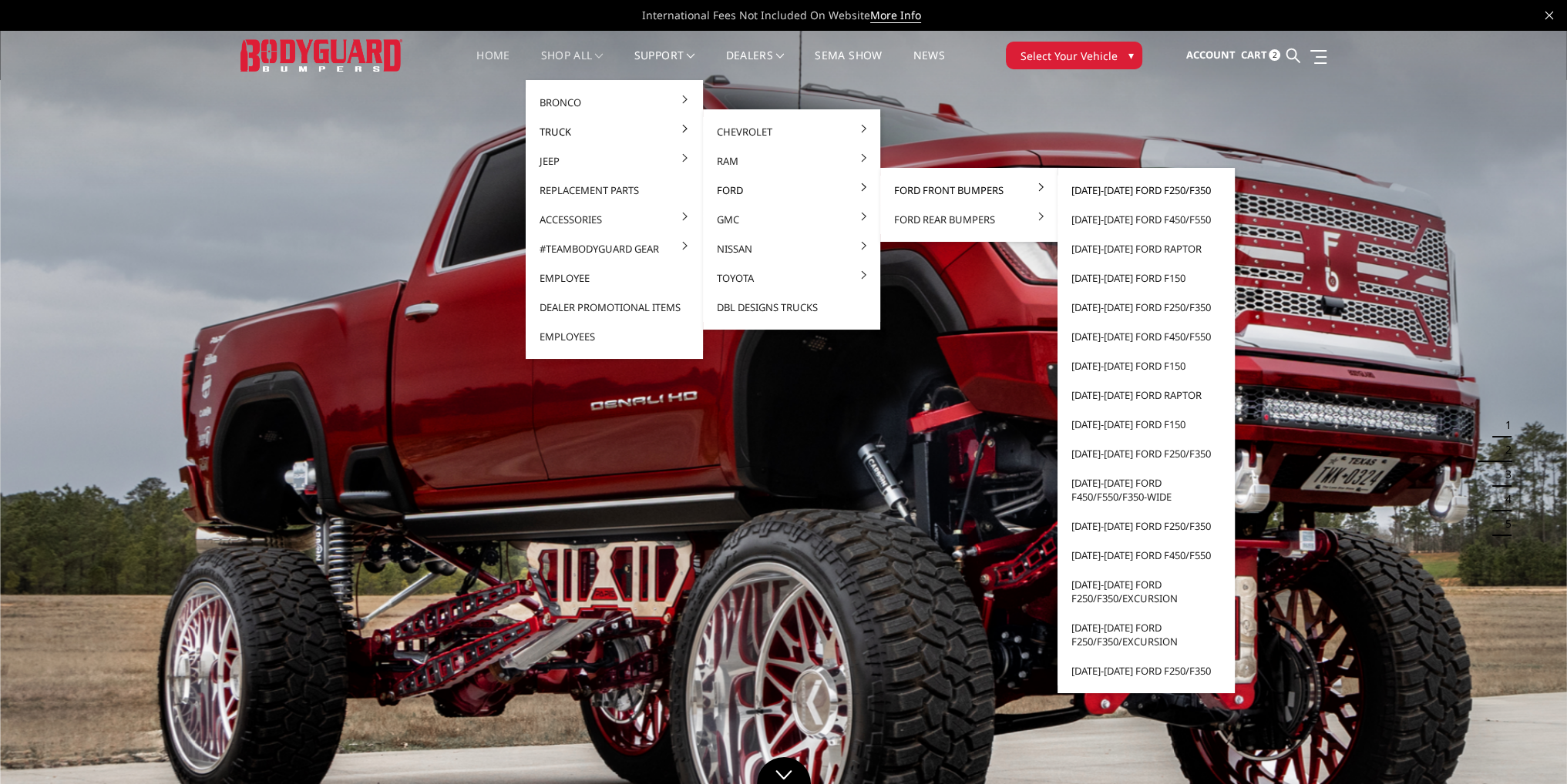
click at [1090, 198] on link "[DATE]-[DATE] Ford F250/F350" at bounding box center [1146, 191] width 165 height 30
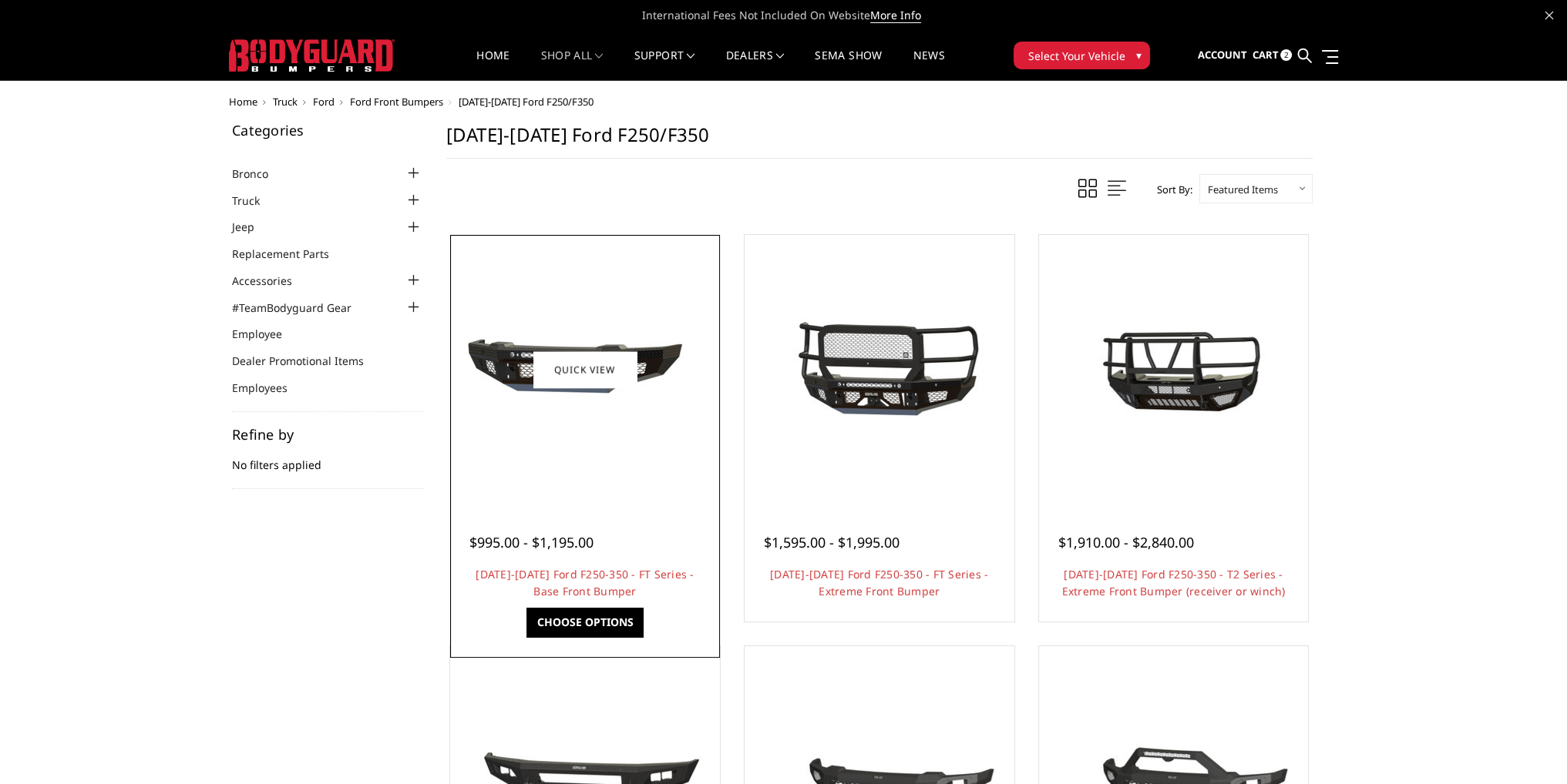
click at [593, 581] on h4 "[DATE]-[DATE] Ford F250-350 - FT Series - Base Front Bumper" at bounding box center [584, 582] width 231 height 34
click at [595, 578] on link "[DATE]-[DATE] Ford F250-350 - FT Series - Base Front Bumper" at bounding box center [584, 582] width 218 height 31
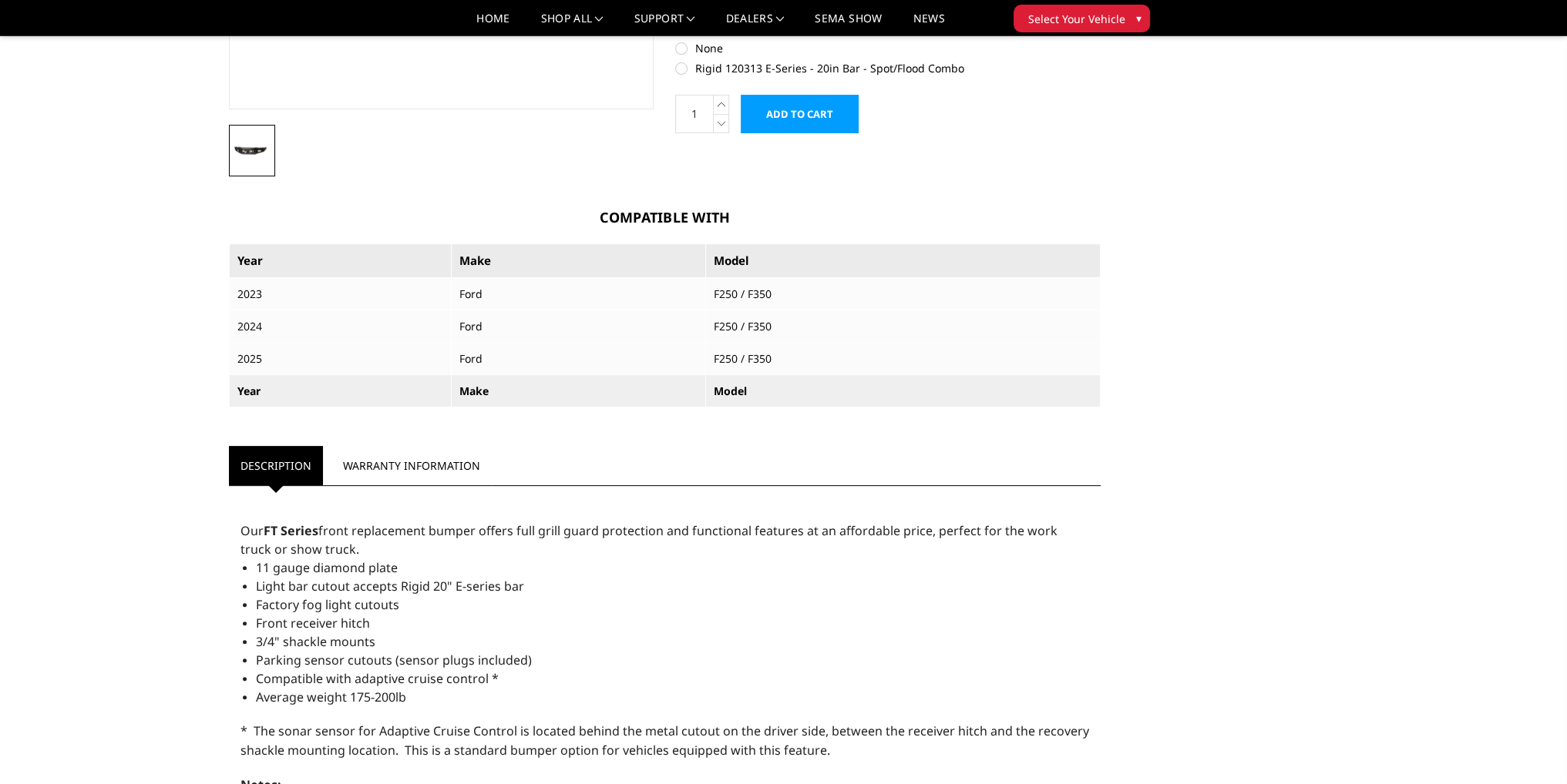
scroll to position [462, 0]
